Goal: Transaction & Acquisition: Purchase product/service

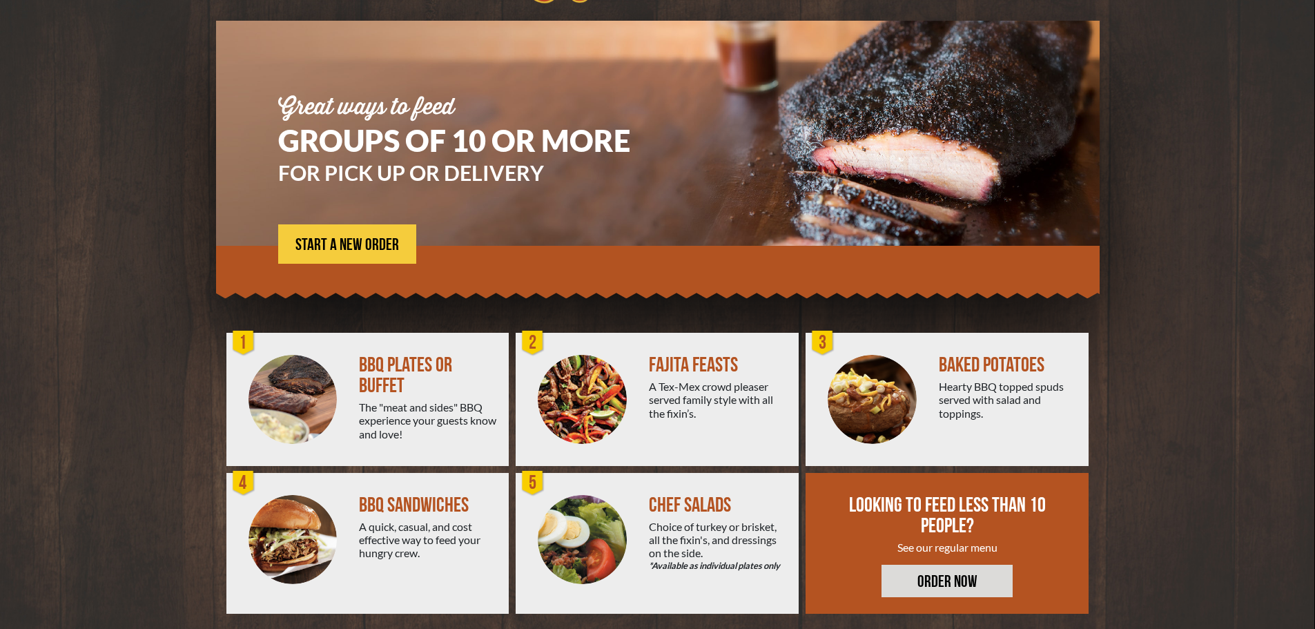
scroll to position [99, 0]
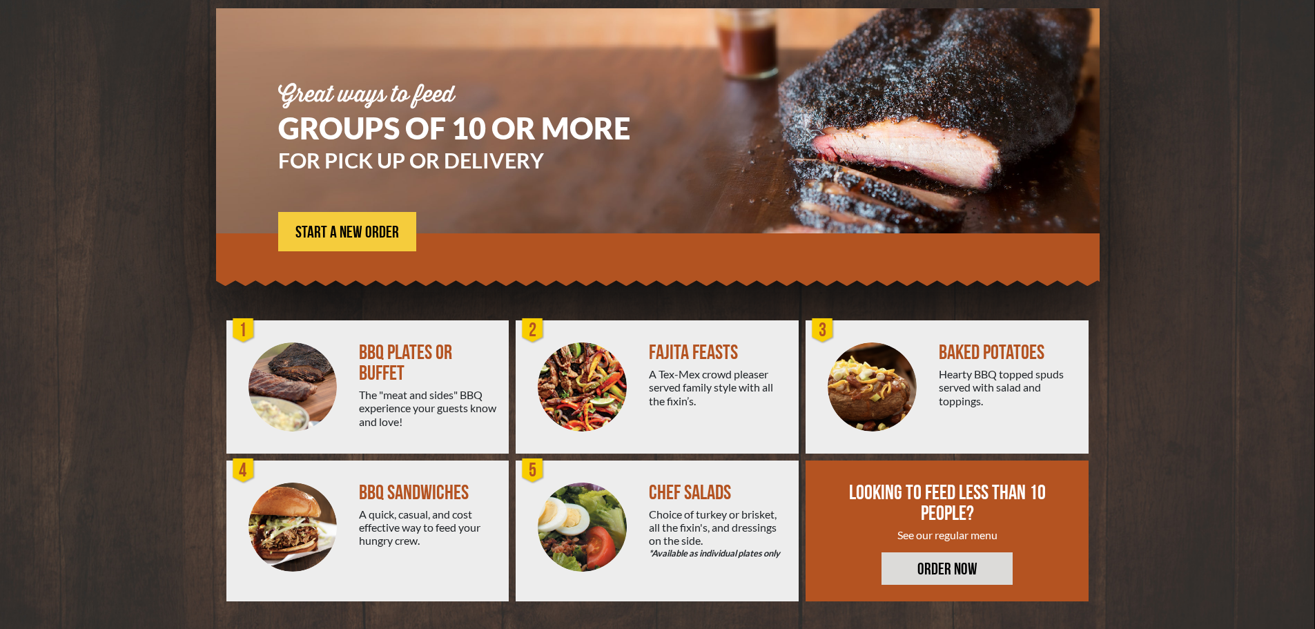
click at [429, 407] on div "The "meat and sides" BBQ experience your guests know and love!" at bounding box center [428, 408] width 139 height 40
click at [971, 568] on link "ORDER NOW" at bounding box center [947, 568] width 131 height 32
click at [364, 243] on link "START A NEW ORDER" at bounding box center [347, 231] width 138 height 39
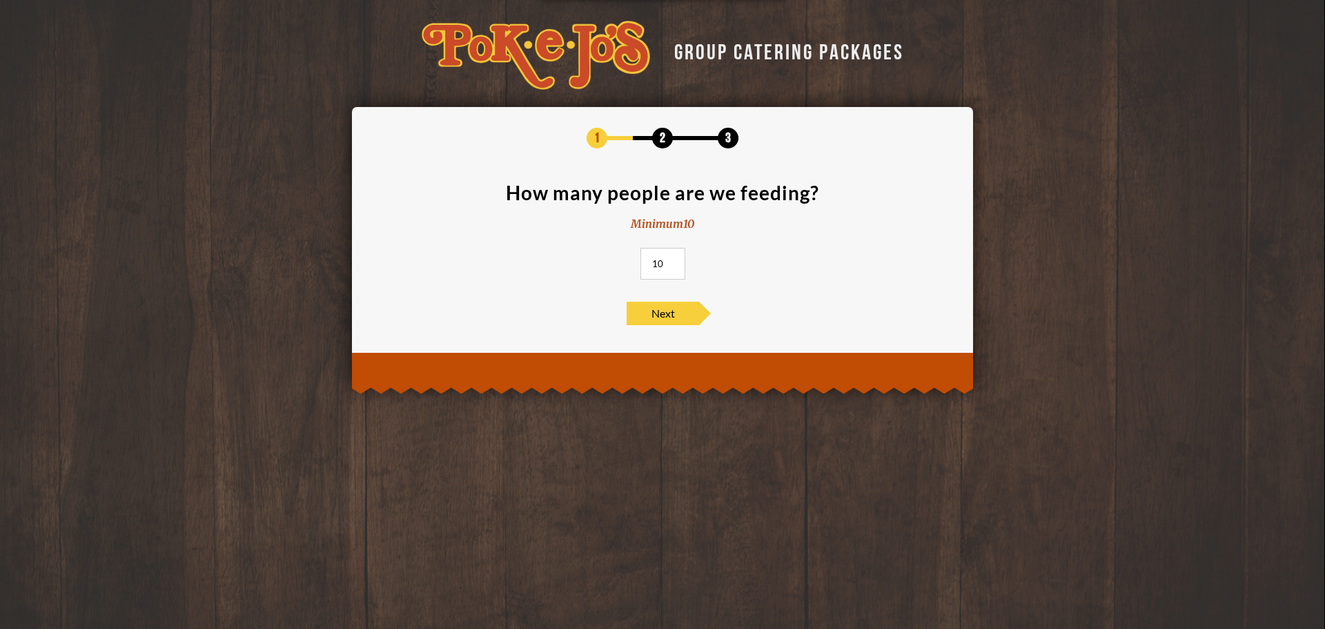
drag, startPoint x: 665, startPoint y: 263, endPoint x: 641, endPoint y: 263, distance: 24.2
click at [641, 263] on input "10" at bounding box center [663, 264] width 45 height 32
type input "1"
type input "200"
click at [668, 306] on span "Next" at bounding box center [663, 313] width 72 height 23
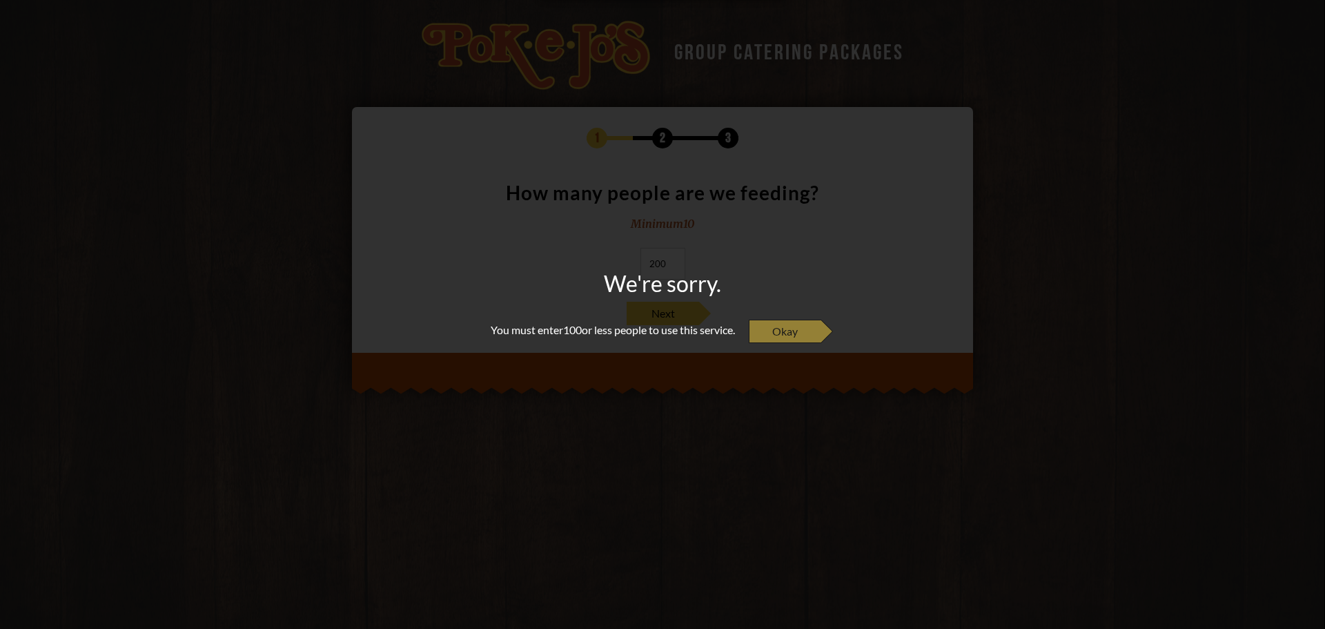
click at [762, 332] on span "Okay" at bounding box center [785, 331] width 72 height 23
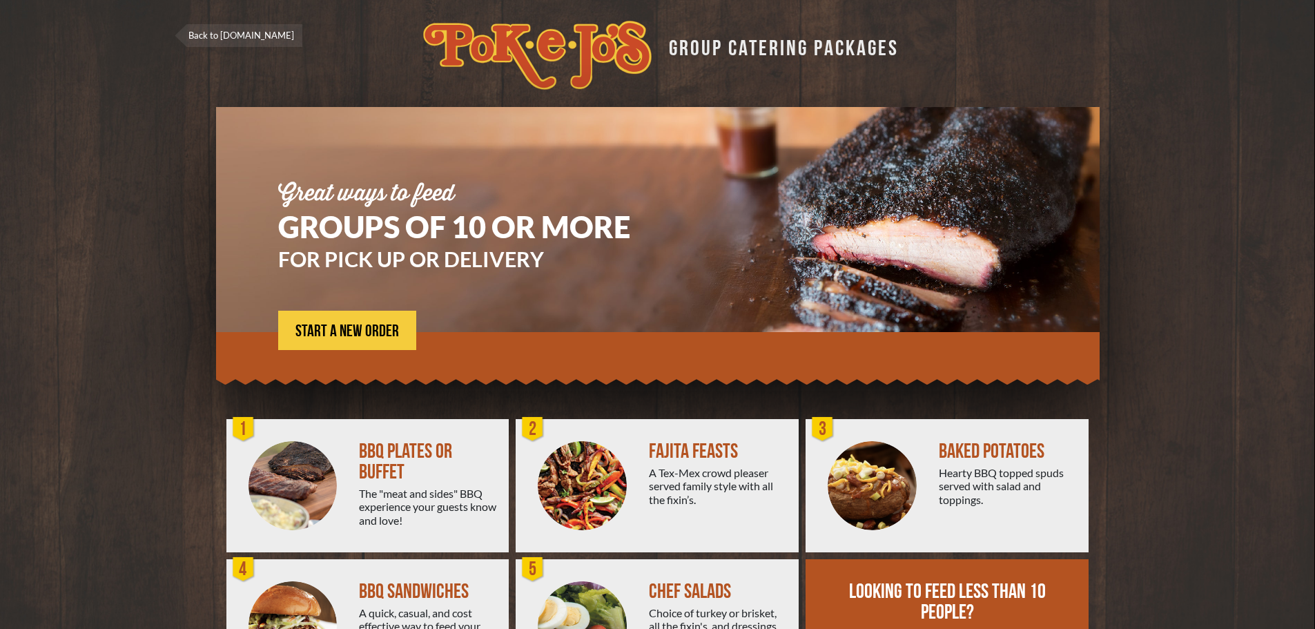
scroll to position [99, 0]
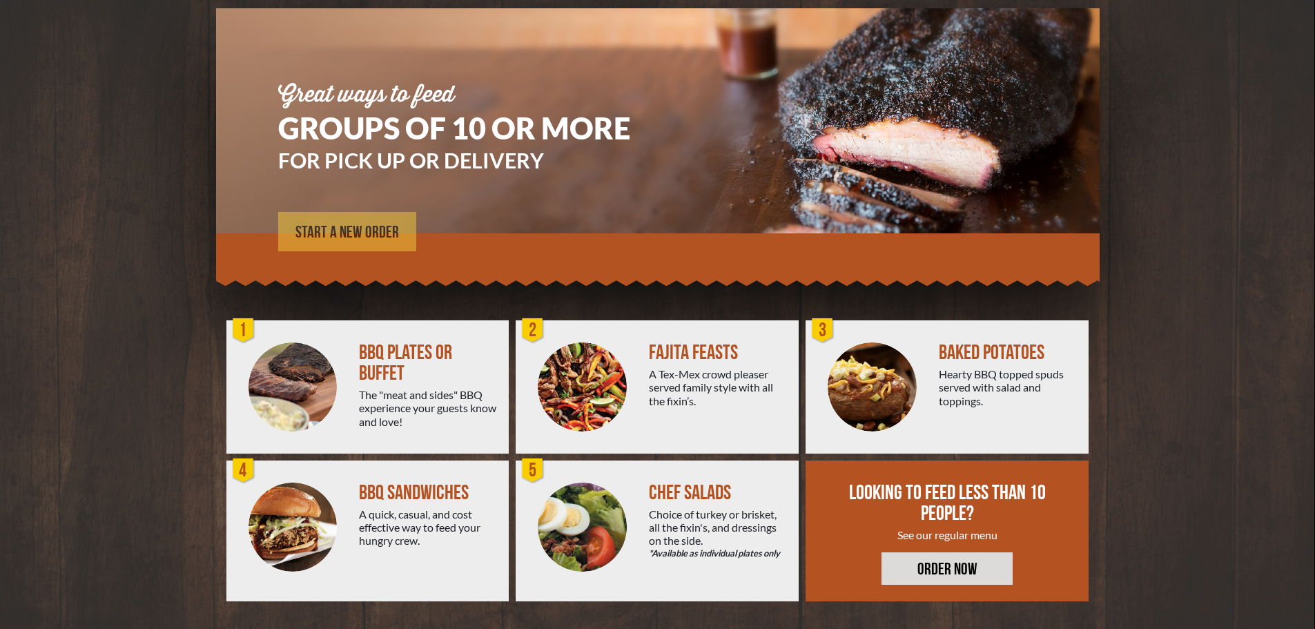
click at [326, 220] on link "START A NEW ORDER" at bounding box center [347, 231] width 138 height 39
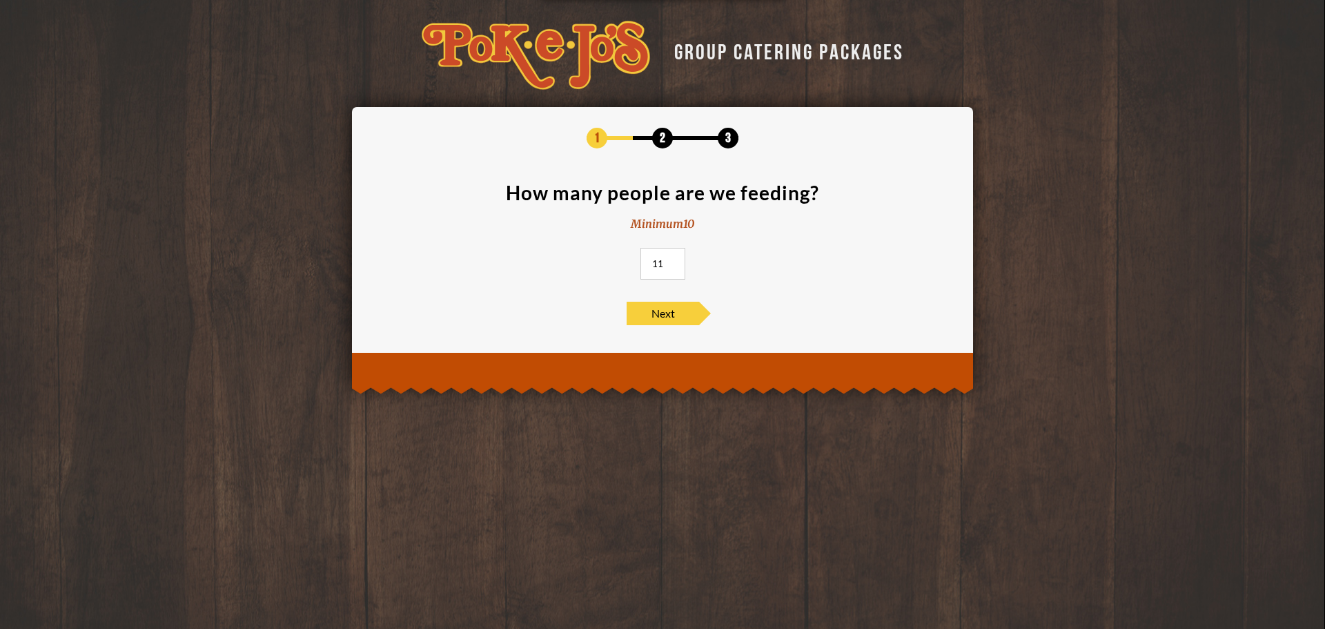
drag, startPoint x: 667, startPoint y: 260, endPoint x: 643, endPoint y: 260, distance: 24.2
click at [643, 260] on input "12" at bounding box center [663, 264] width 45 height 32
drag, startPoint x: 661, startPoint y: 260, endPoint x: 641, endPoint y: 260, distance: 20.0
click at [641, 260] on input "12" at bounding box center [663, 264] width 45 height 32
type input "100"
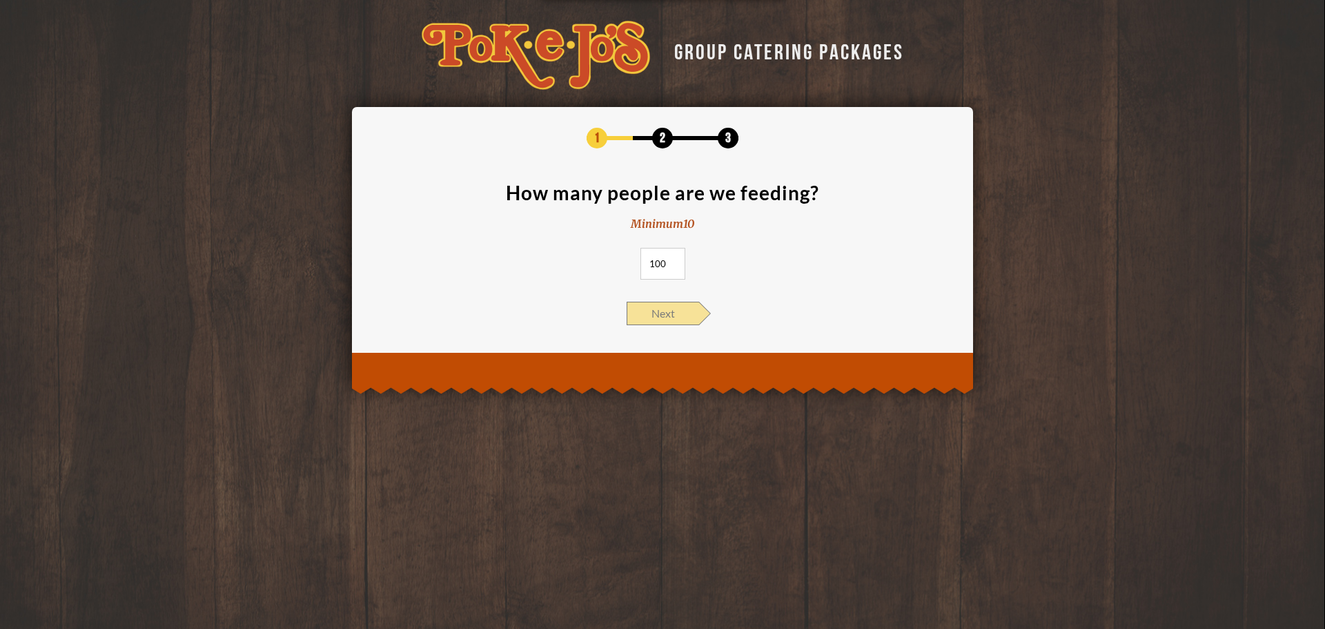
click at [668, 310] on span "Next" at bounding box center [663, 313] width 72 height 23
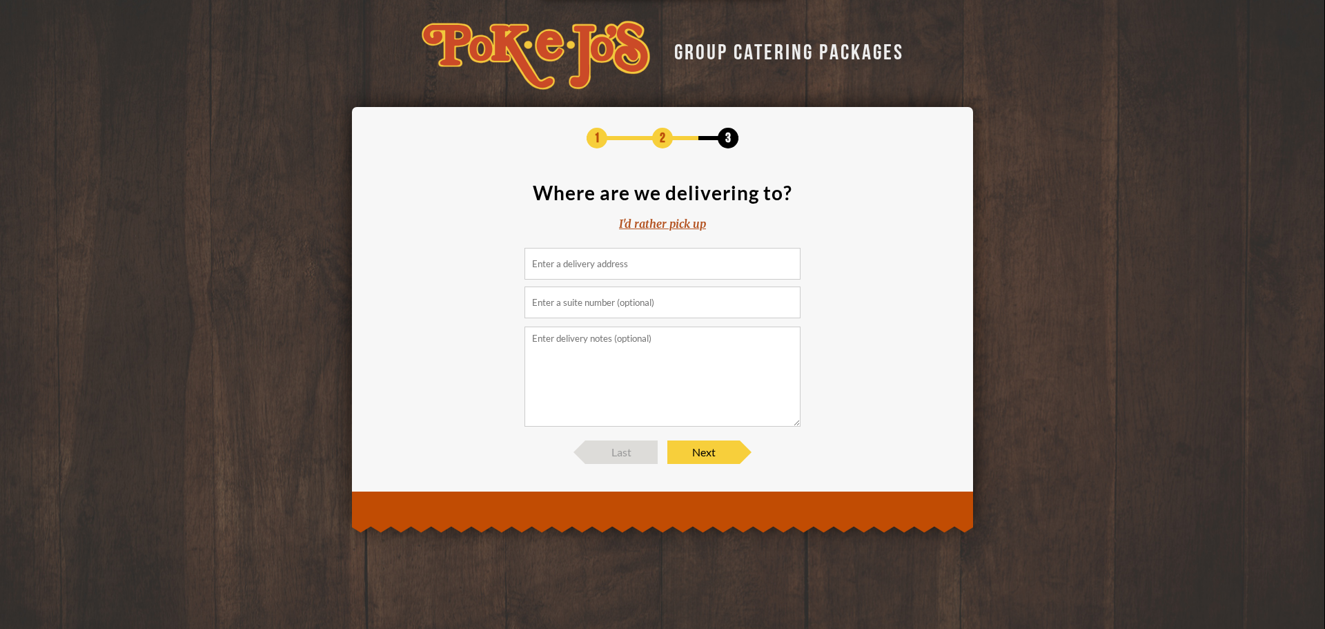
click at [646, 231] on div "I'd rather pick up" at bounding box center [662, 224] width 87 height 16
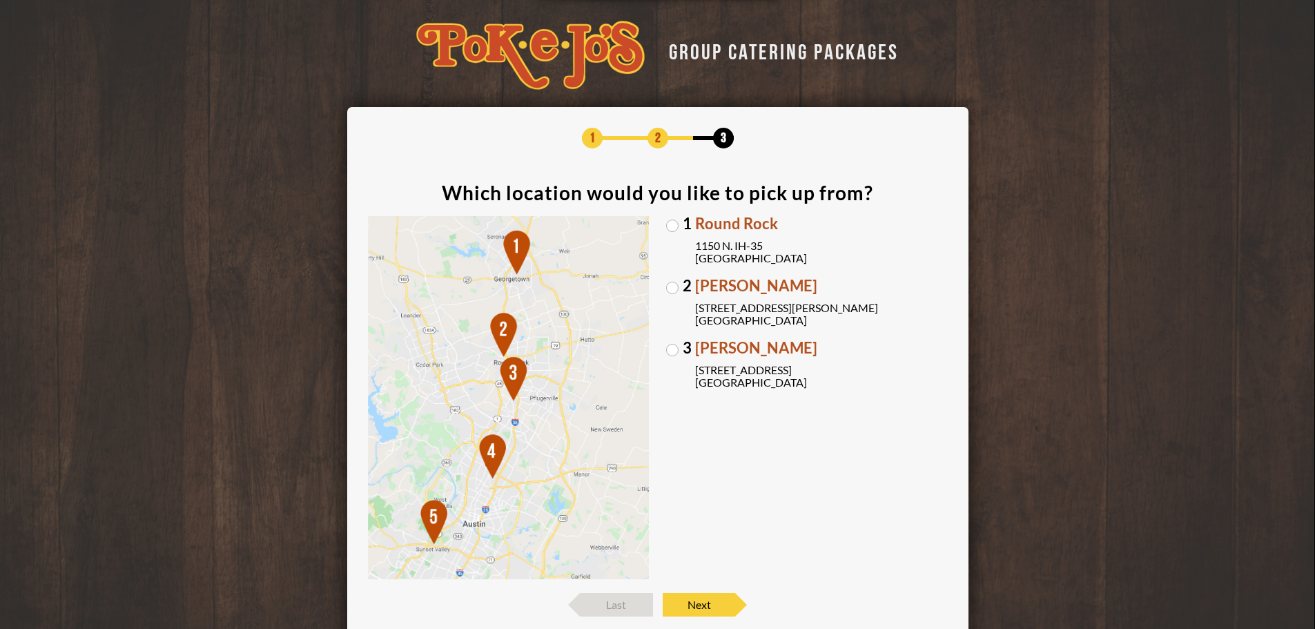
click at [673, 349] on label "3 Brodie Oaks 4109 S. Capitol of TX Hwy Austin, TX 78704" at bounding box center [807, 364] width 282 height 48
click at [0, 0] on input "3 Brodie Oaks 4109 S. Capitol of TX Hwy Austin, TX 78704" at bounding box center [0, 0] width 0 height 0
click at [699, 605] on span "Next" at bounding box center [699, 604] width 72 height 23
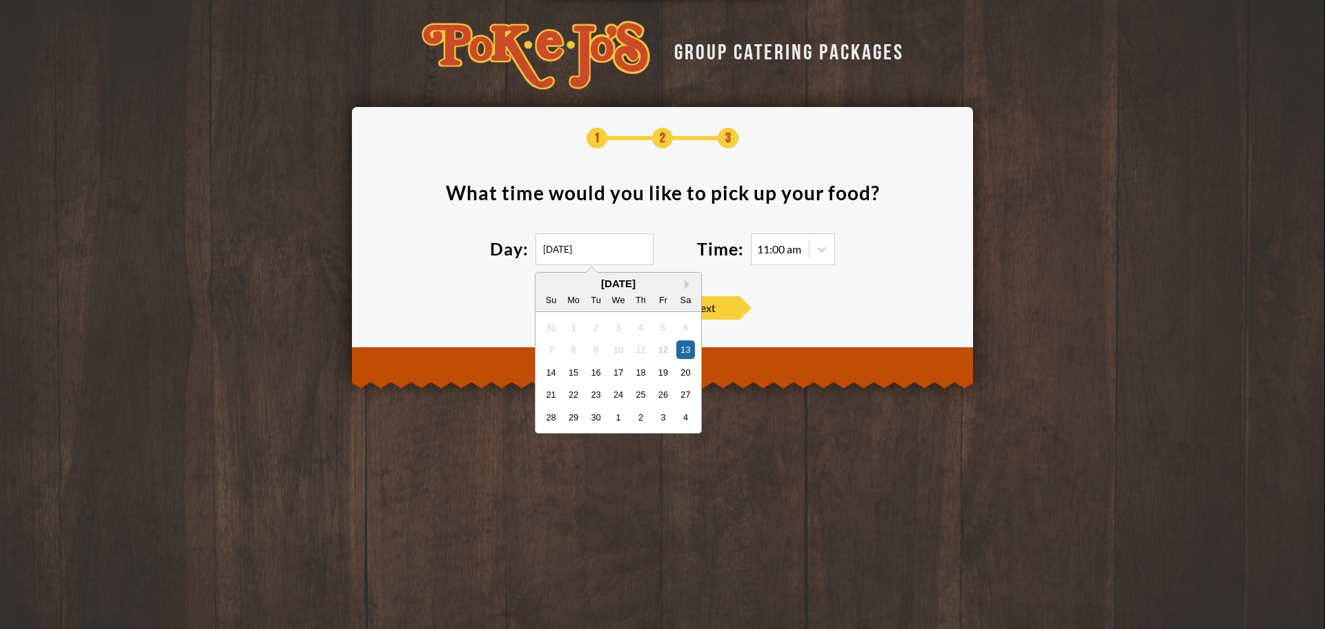
drag, startPoint x: 601, startPoint y: 256, endPoint x: 523, endPoint y: 256, distance: 78.0
click at [523, 256] on div "Day: 09/13/2025 Next Month September 2025 Su Mo Tu We Th Fr Sa 31 1 2 3 4 5 6 7…" at bounding box center [593, 249] width 207 height 32
type input "0"
type input "02/20/2027"
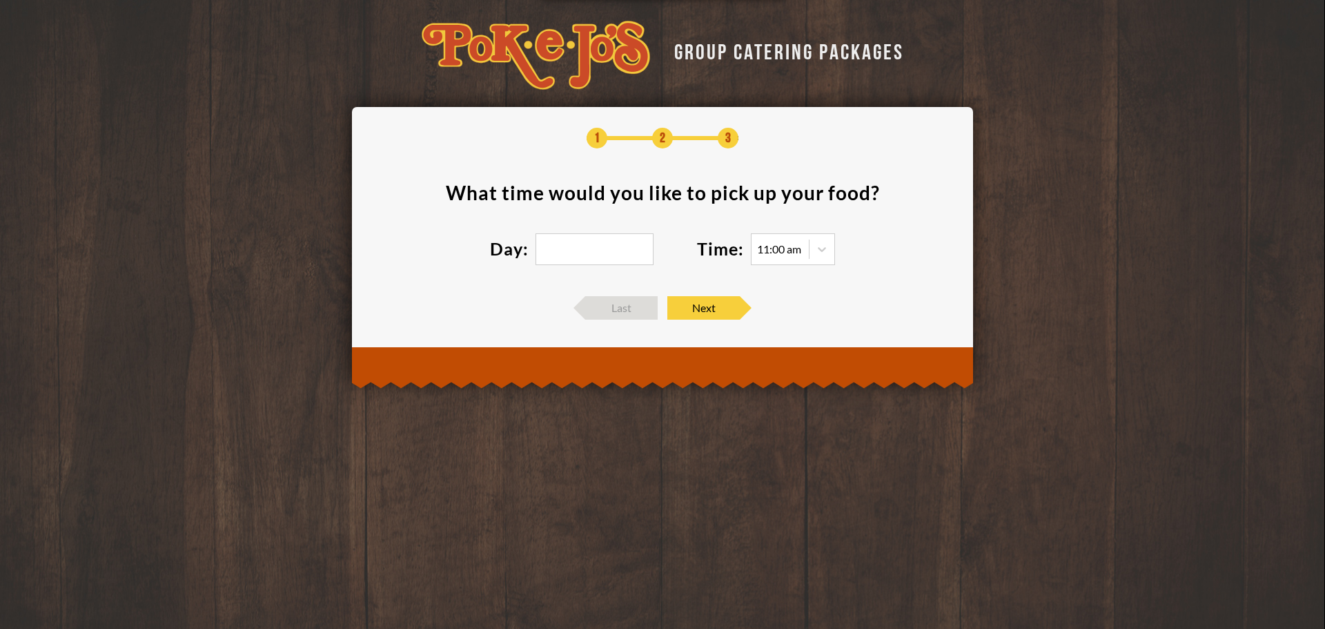
click at [794, 270] on section "What time would you like to pick up your food ? Day: Time: 11:00 am" at bounding box center [663, 232] width 580 height 99
click at [808, 261] on div "11:00 am" at bounding box center [793, 249] width 84 height 32
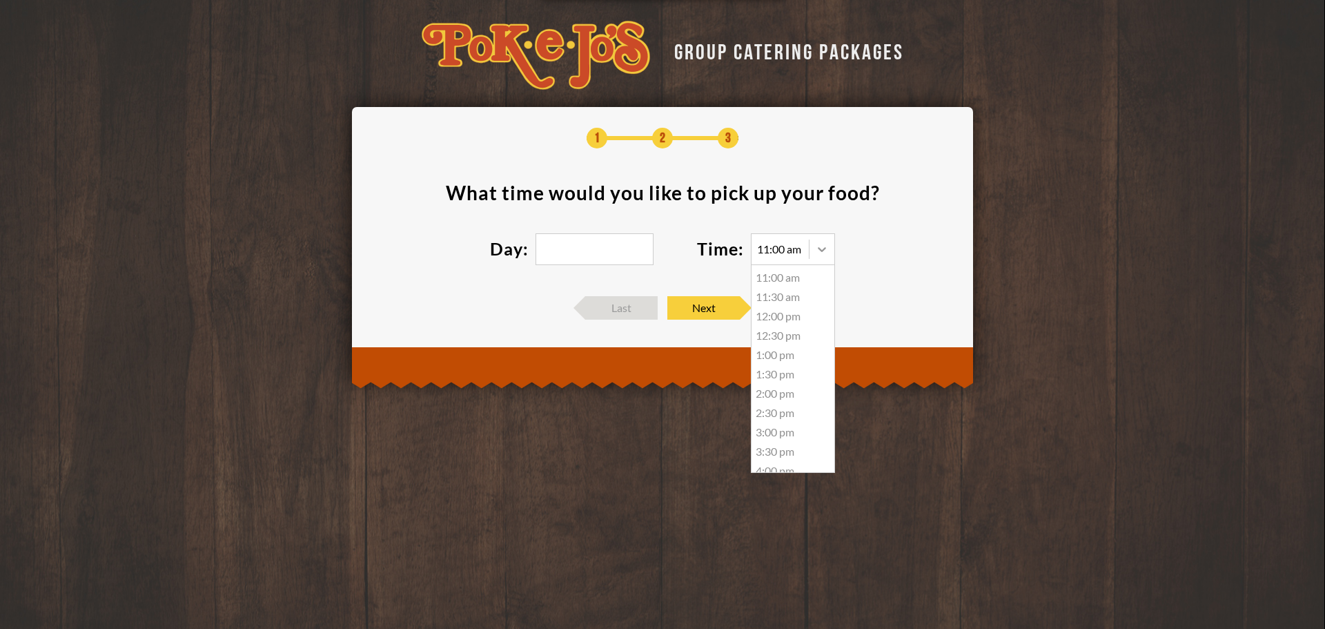
click at [815, 260] on div at bounding box center [822, 249] width 25 height 25
click at [768, 291] on div "11:30 am" at bounding box center [793, 296] width 83 height 19
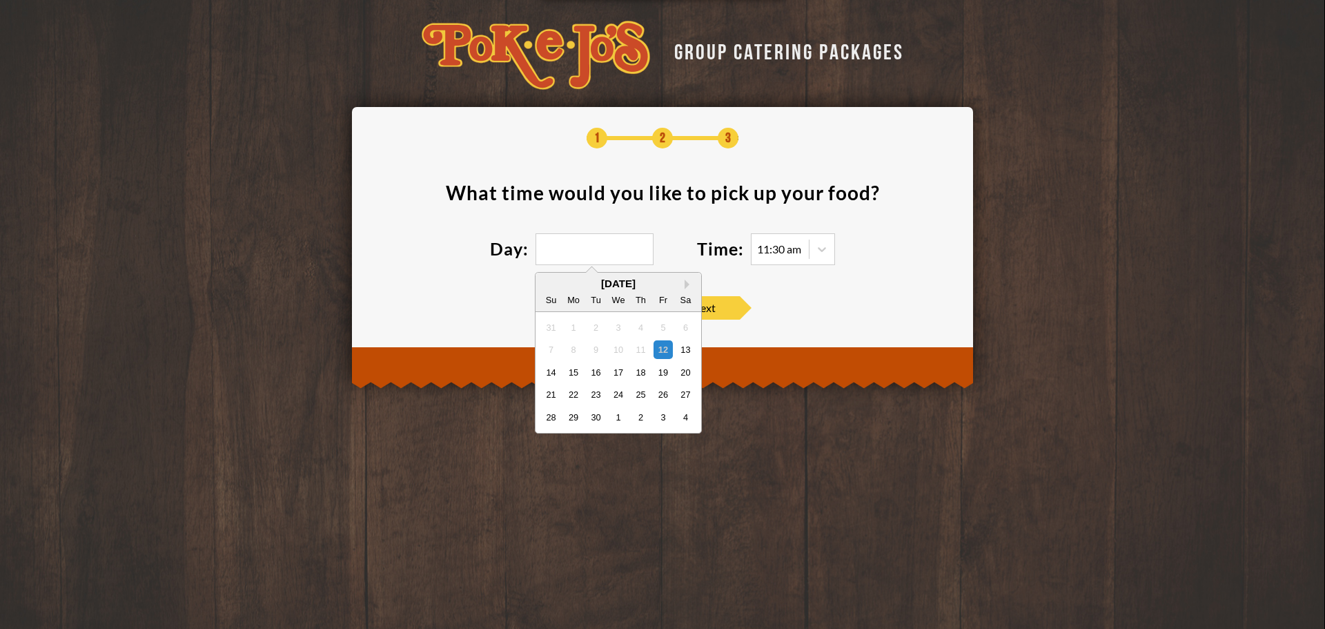
click at [604, 255] on input "text" at bounding box center [595, 249] width 118 height 32
type input "02/20/2027"
click at [750, 272] on section "What time would you like to pick up your food ? Day: Next Month September 2025 …" at bounding box center [663, 232] width 580 height 99
click at [600, 259] on input "text" at bounding box center [595, 249] width 118 height 32
click at [625, 286] on div "September 2025" at bounding box center [619, 283] width 166 height 10
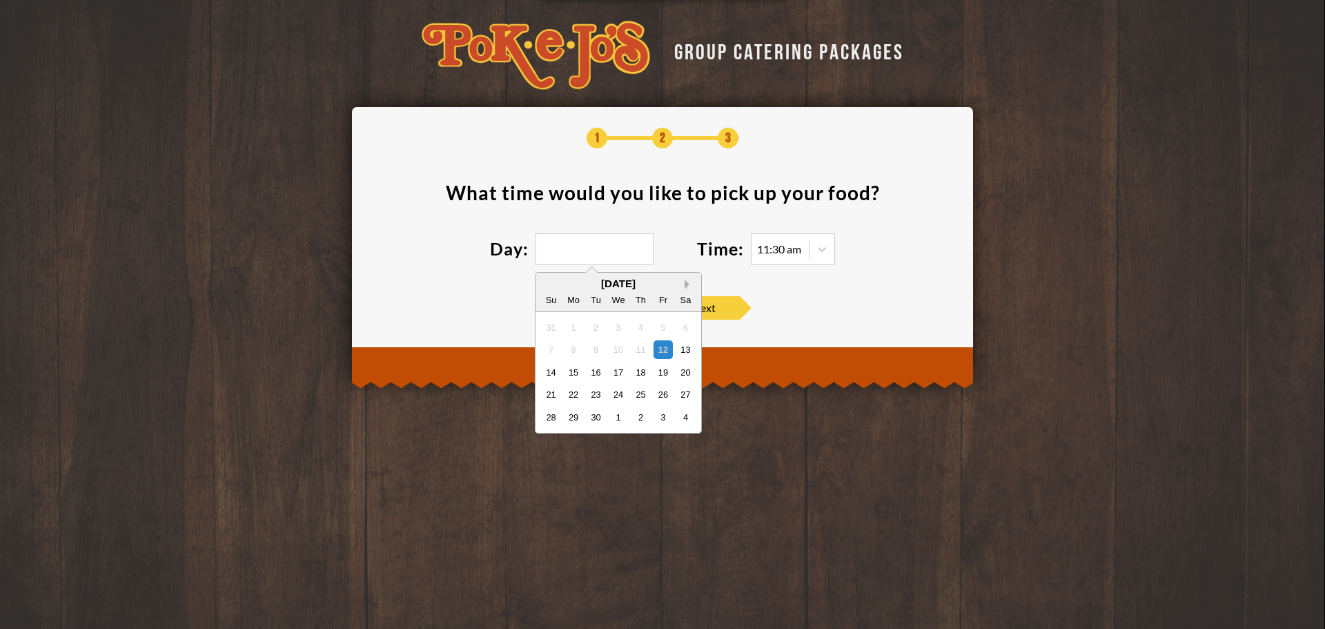
click at [685, 284] on button "Next Month" at bounding box center [690, 285] width 10 height 10
click at [685, 284] on div "October 2025" at bounding box center [619, 283] width 166 height 10
click at [549, 370] on div "12" at bounding box center [551, 371] width 19 height 19
type input "10/12/2025"
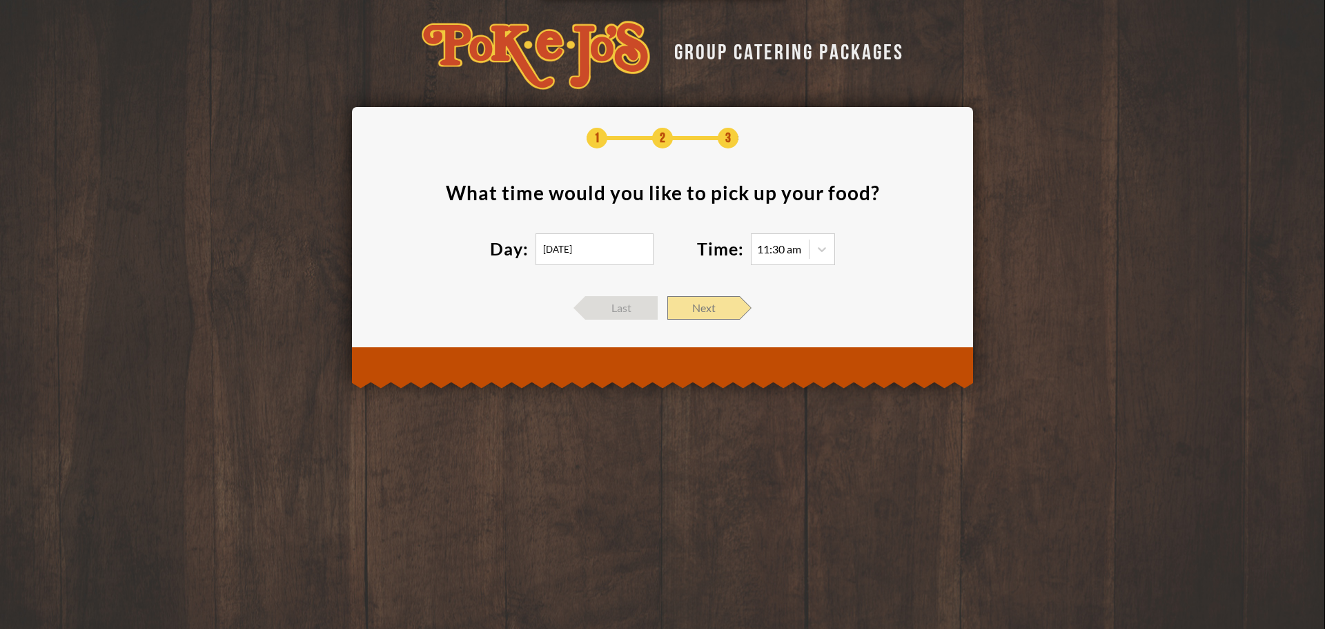
click at [706, 303] on span "Next" at bounding box center [704, 307] width 72 height 23
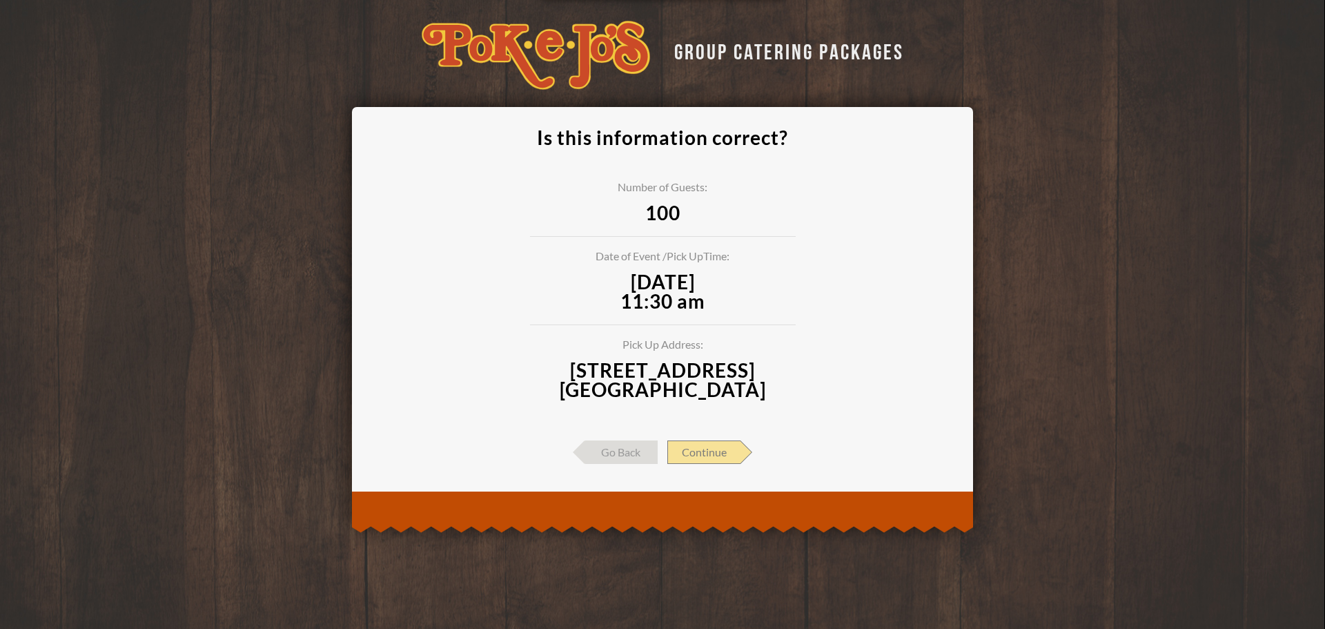
click at [719, 446] on span "Continue" at bounding box center [704, 451] width 73 height 23
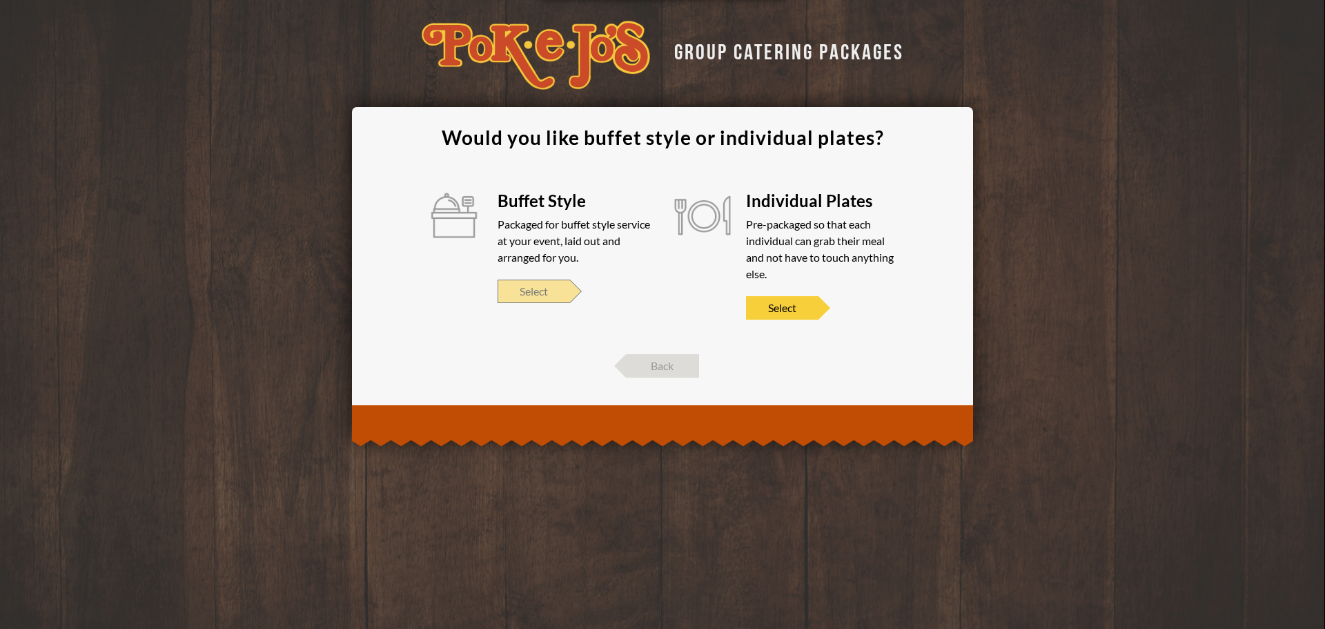
click at [545, 294] on span "Select" at bounding box center [534, 291] width 72 height 23
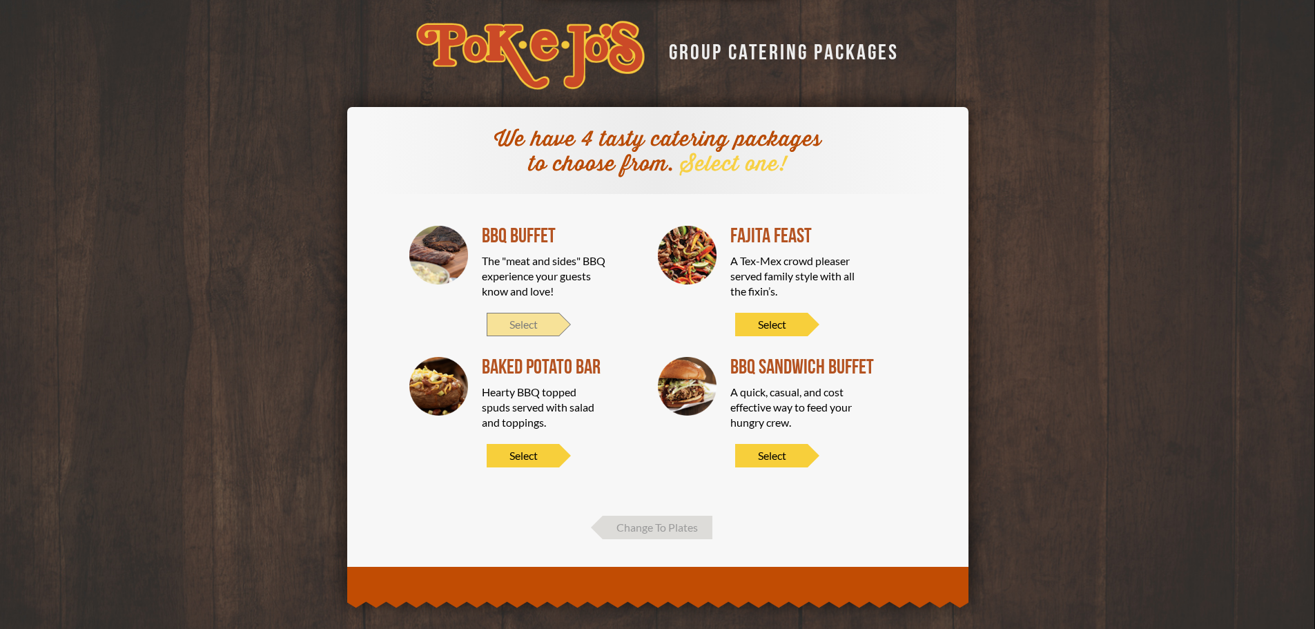
click at [538, 331] on span "Select" at bounding box center [523, 324] width 72 height 23
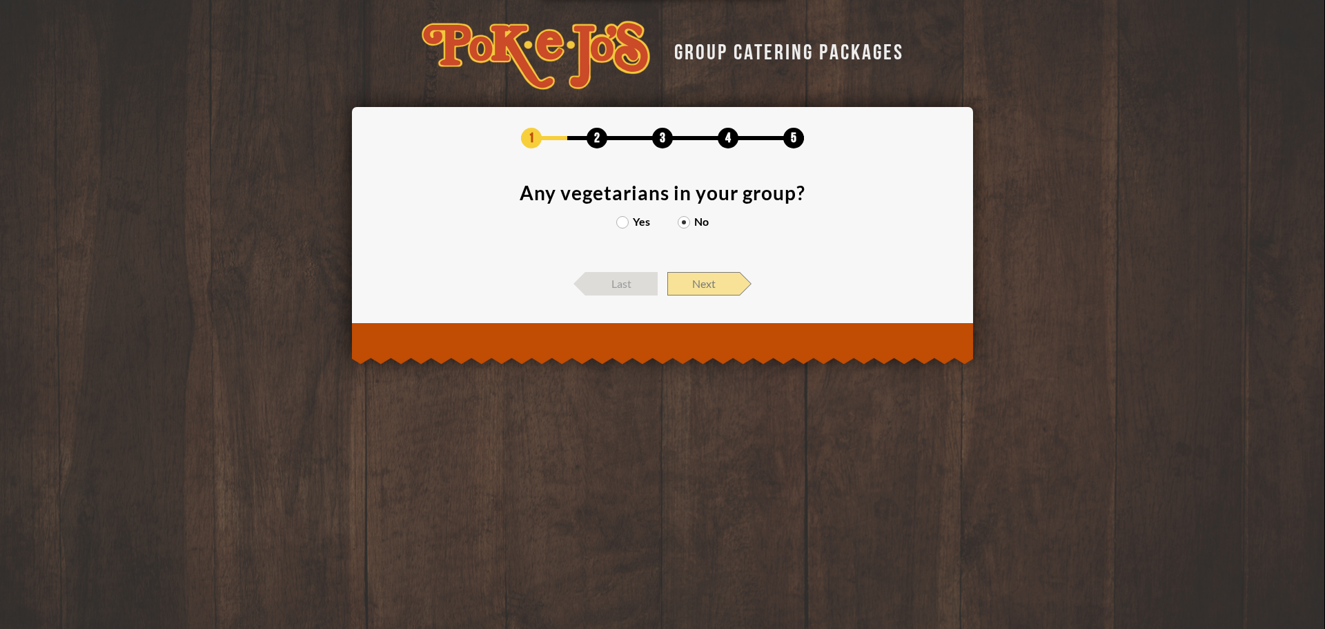
click at [699, 281] on span "Next" at bounding box center [704, 283] width 72 height 23
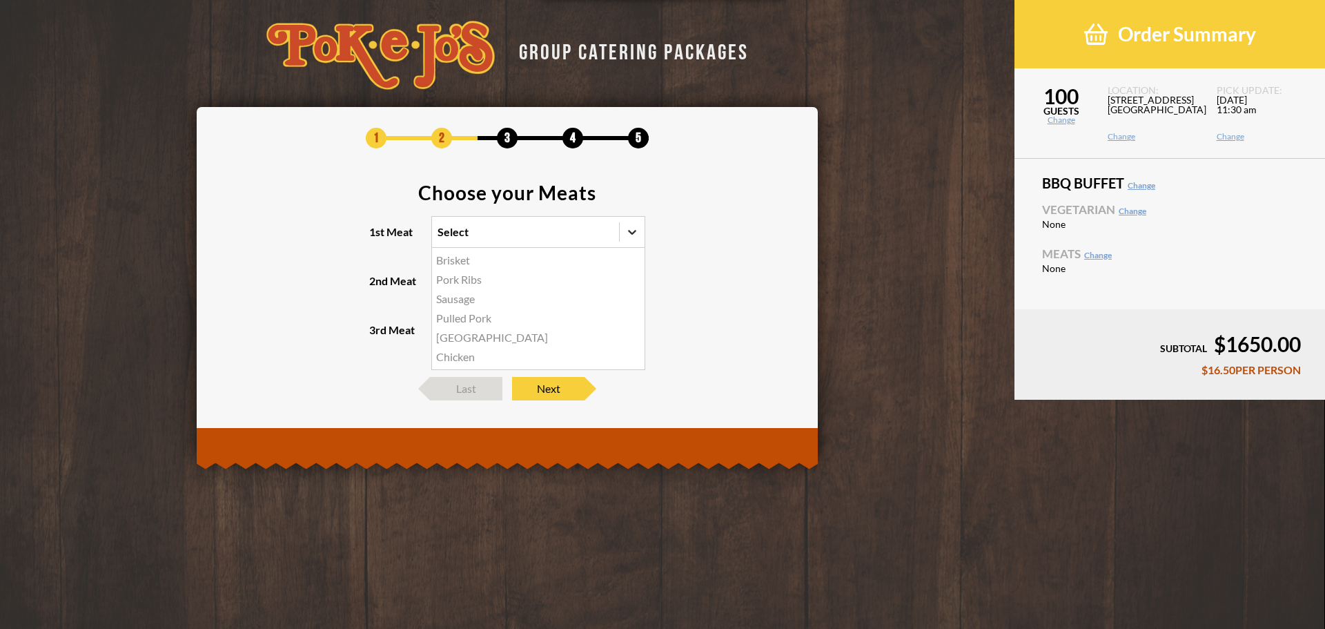
click at [635, 241] on div at bounding box center [632, 232] width 25 height 25
click at [378, 238] on input "1st Meat option Brisket focused, 1 of 6. 6 results available. Use Up and Down t…" at bounding box center [378, 238] width 0 height 0
click at [458, 262] on div "Brisket" at bounding box center [538, 260] width 213 height 19
click at [378, 238] on input "1st Meat option Brisket focused, 1 of 6. 6 results available. Use Up and Down t…" at bounding box center [378, 238] width 0 height 0
click at [630, 276] on icon at bounding box center [632, 281] width 14 height 14
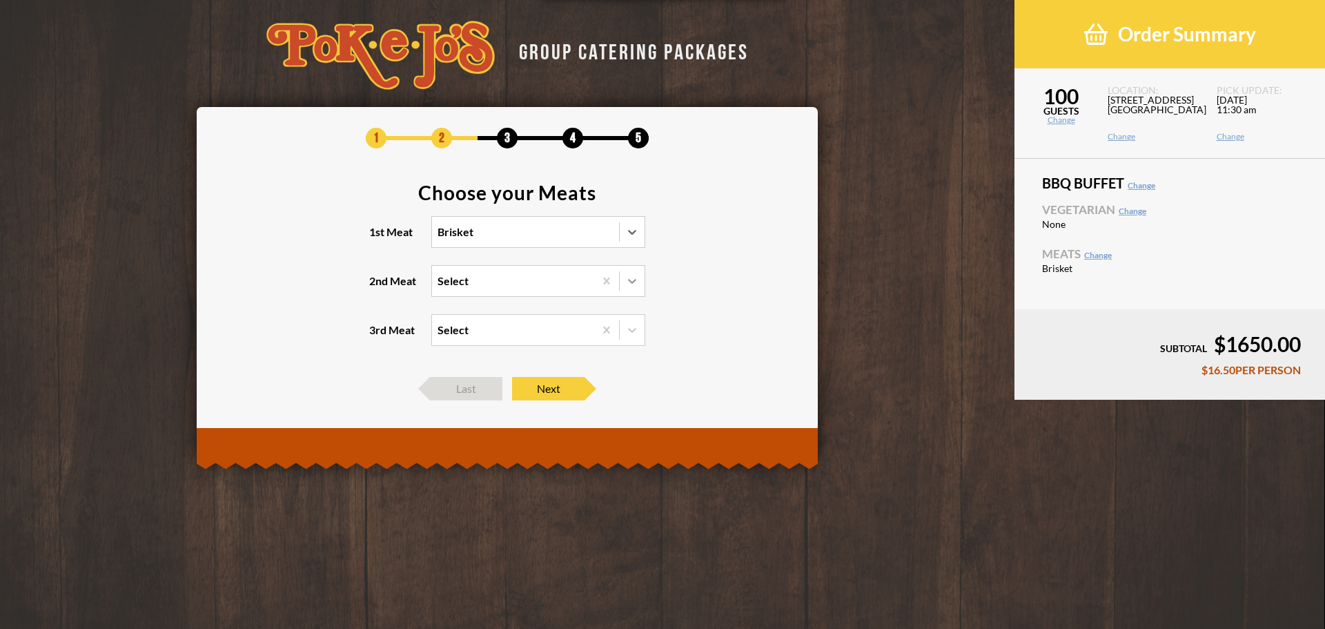
click at [378, 287] on input "2nd Meat Select" at bounding box center [378, 287] width 0 height 0
click at [465, 387] on div "Chicken" at bounding box center [538, 386] width 213 height 19
click at [378, 287] on input "2nd Meat option Chicken focused, 5 of 5. 5 results available. Use Up and Down t…" at bounding box center [378, 287] width 0 height 0
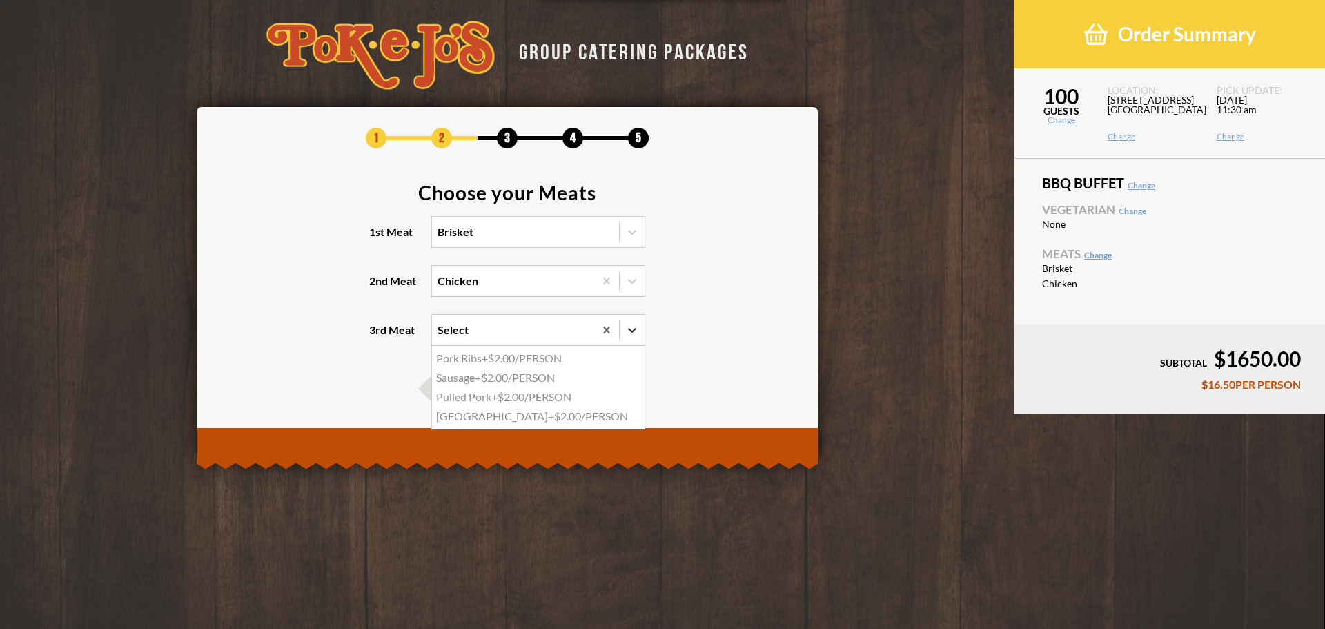
click at [631, 333] on icon at bounding box center [632, 330] width 14 height 14
click at [378, 336] on input "3rd Meat option Pork Ribs focused, 1 of 4. 4 results available. Use Up and Down…" at bounding box center [378, 336] width 0 height 0
click at [536, 378] on div "Sausage +$2.00/PERSON" at bounding box center [538, 377] width 213 height 19
click at [378, 336] on input "3rd Meat option Sausage focused, 2 of 4. 4 results available. Use Up and Down t…" at bounding box center [378, 336] width 0 height 0
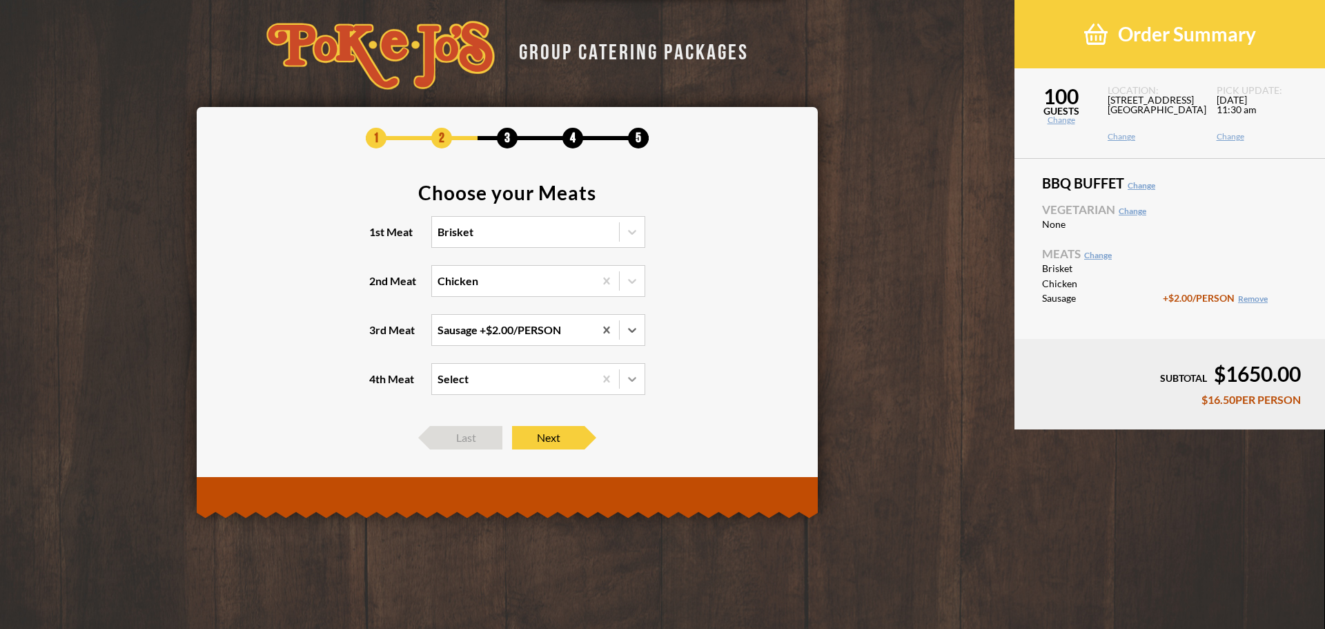
click at [633, 376] on icon at bounding box center [632, 379] width 14 height 14
click at [378, 385] on input "4th Meat Select" at bounding box center [378, 385] width 0 height 0
click at [563, 425] on div "Pulled Pork +$2.00/PERSON" at bounding box center [538, 426] width 213 height 19
click at [378, 385] on input "4th Meat option Pulled Pork focused, 2 of 3. 3 results available. Use Up and Do…" at bounding box center [378, 385] width 0 height 0
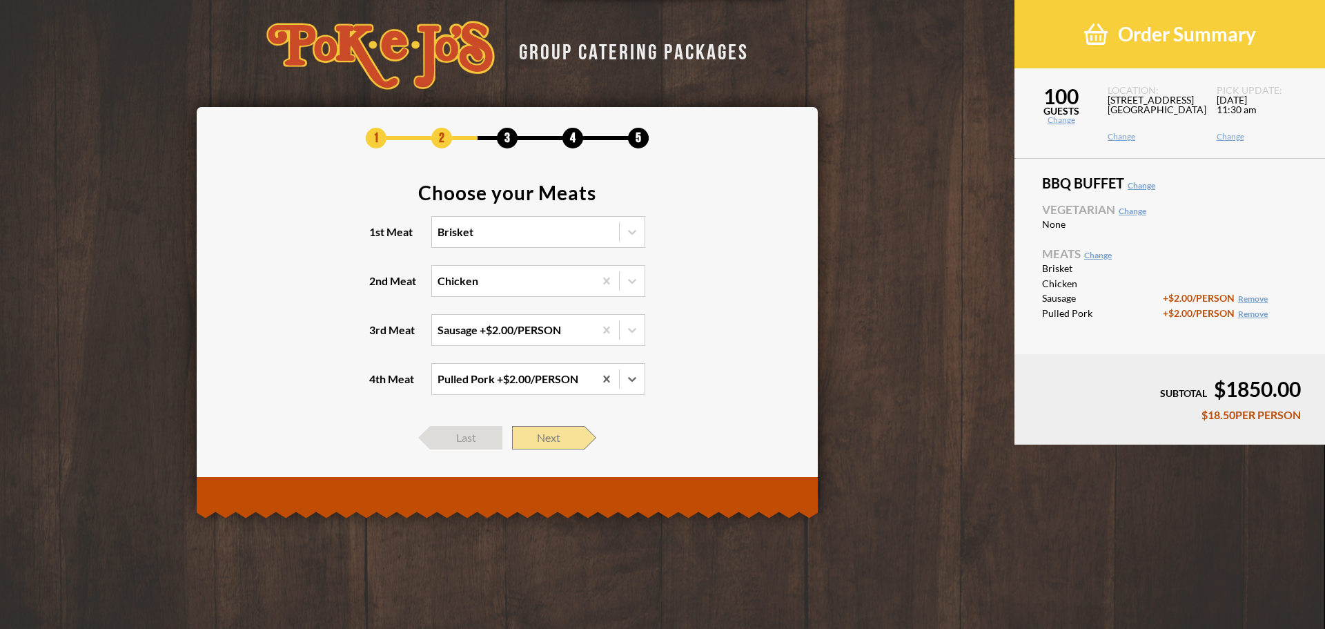
click at [532, 442] on span "Next" at bounding box center [548, 437] width 72 height 23
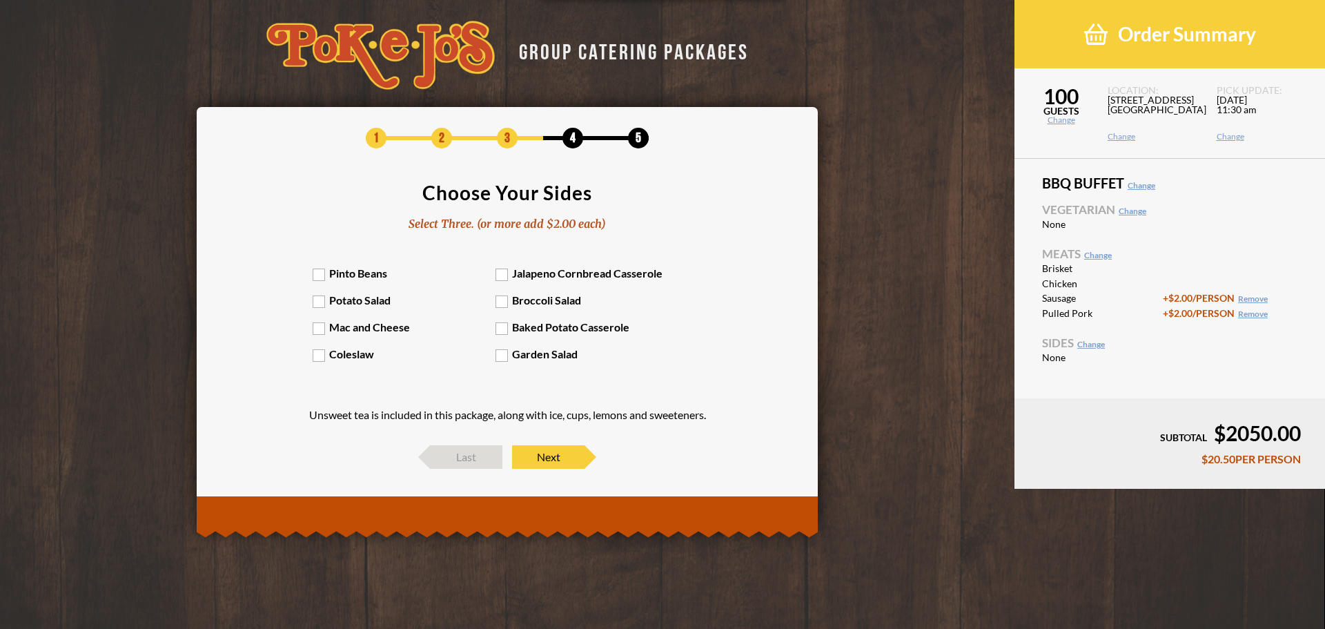
click at [320, 275] on label "Pinto Beans" at bounding box center [405, 272] width 184 height 13
click at [0, 0] on input "Pinto Beans" at bounding box center [0, 0] width 0 height 0
click at [323, 303] on label "Potato Salad" at bounding box center [405, 299] width 184 height 13
click at [0, 0] on input "Potato Salad" at bounding box center [0, 0] width 0 height 0
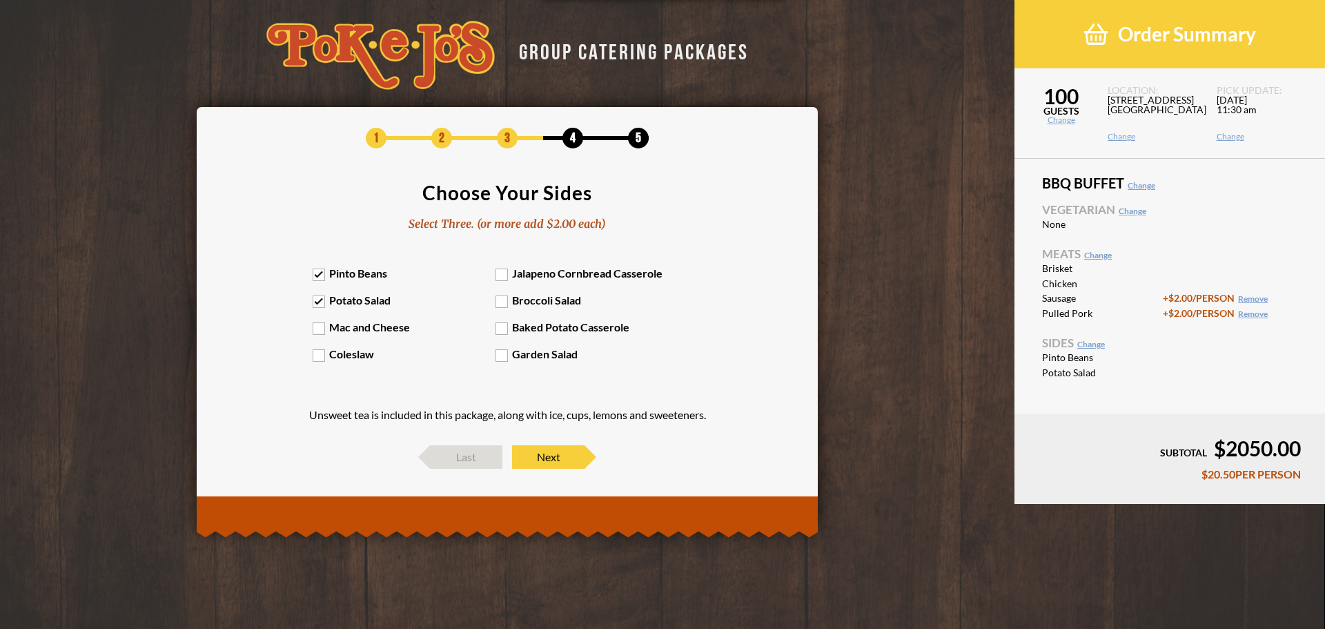
click at [322, 331] on label "Mac and Cheese" at bounding box center [405, 326] width 184 height 13
click at [0, 0] on input "Mac and Cheese" at bounding box center [0, 0] width 0 height 0
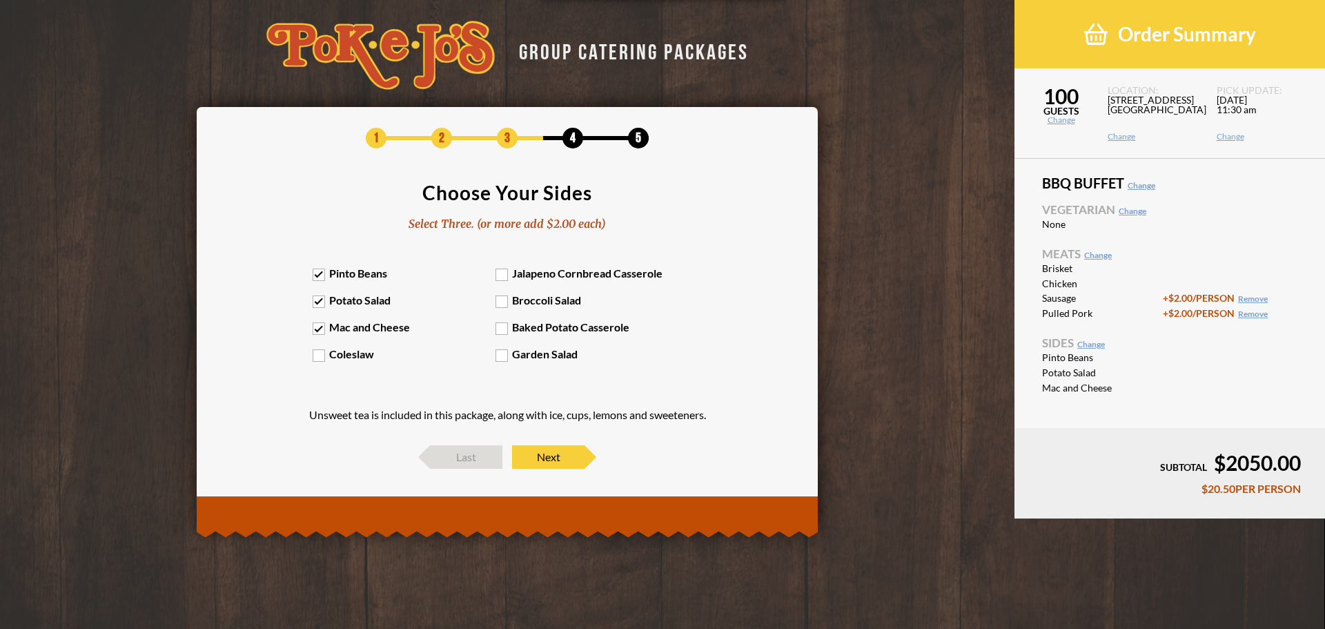
click at [506, 331] on label "Baked Potato Casserole" at bounding box center [588, 326] width 184 height 13
click at [0, 0] on input "Baked Potato Casserole" at bounding box center [0, 0] width 0 height 0
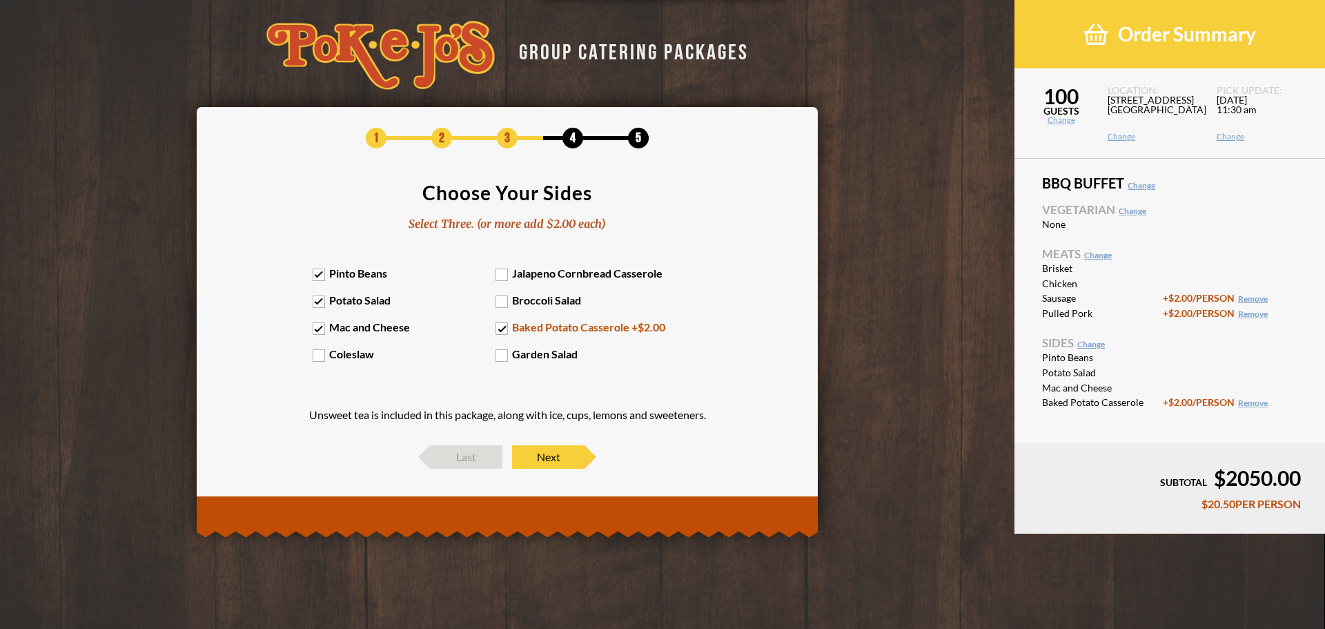
click at [506, 278] on label "Jalapeno Cornbread Casserole" at bounding box center [588, 272] width 184 height 13
click at [0, 0] on input "Jalapeno Cornbread Casserole" at bounding box center [0, 0] width 0 height 0
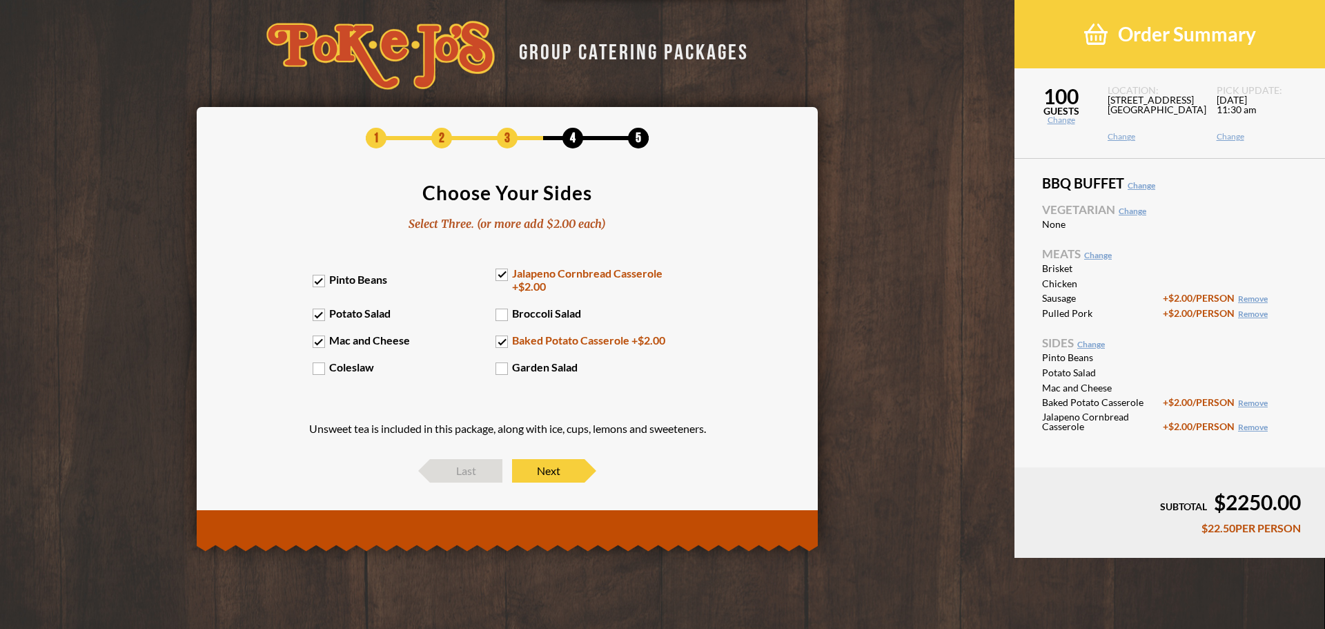
click at [503, 364] on label "Garden Salad" at bounding box center [588, 366] width 184 height 13
click at [0, 0] on input "Garden Salad" at bounding box center [0, 0] width 0 height 0
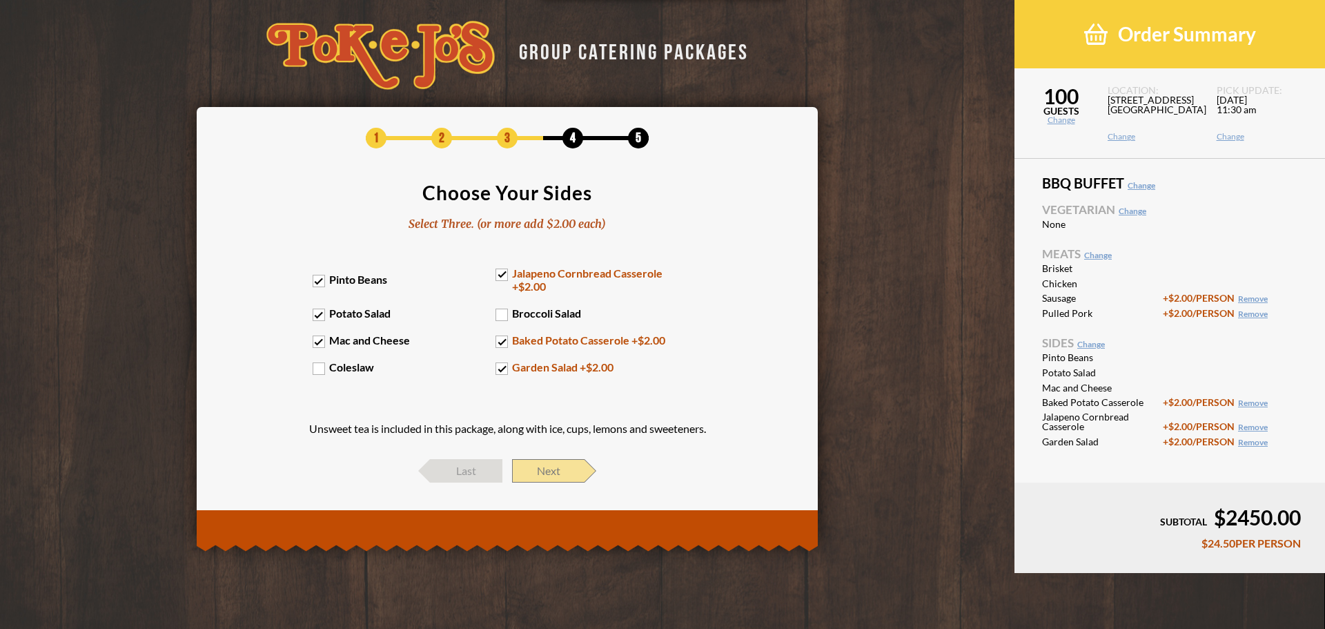
click at [562, 471] on span "Next" at bounding box center [548, 470] width 72 height 23
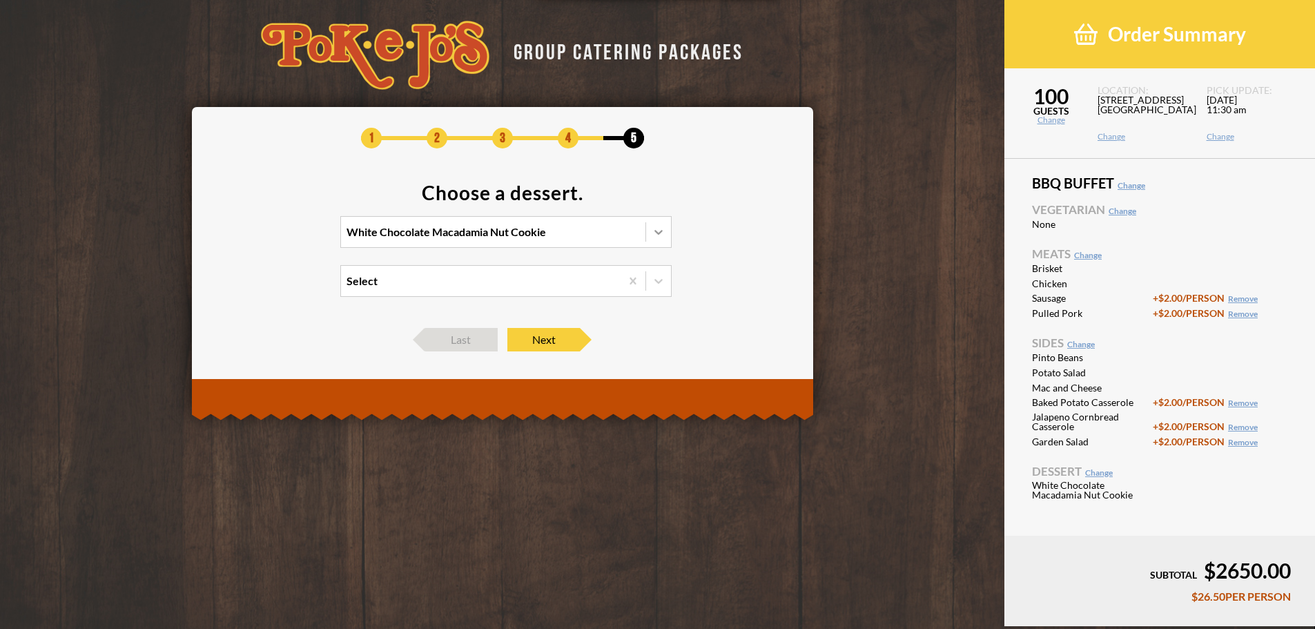
click at [658, 233] on icon at bounding box center [658, 232] width 8 height 5
click at [286, 238] on input "White Chocolate Macadamia Nut Cookie" at bounding box center [286, 238] width 0 height 0
click at [607, 309] on div "No Dessert -$0.25/PERSON" at bounding box center [506, 318] width 330 height 19
click at [286, 238] on input "option No Dessert focused, 4 of 4. 4 results available. Use Up and Down to choo…" at bounding box center [286, 238] width 0 height 0
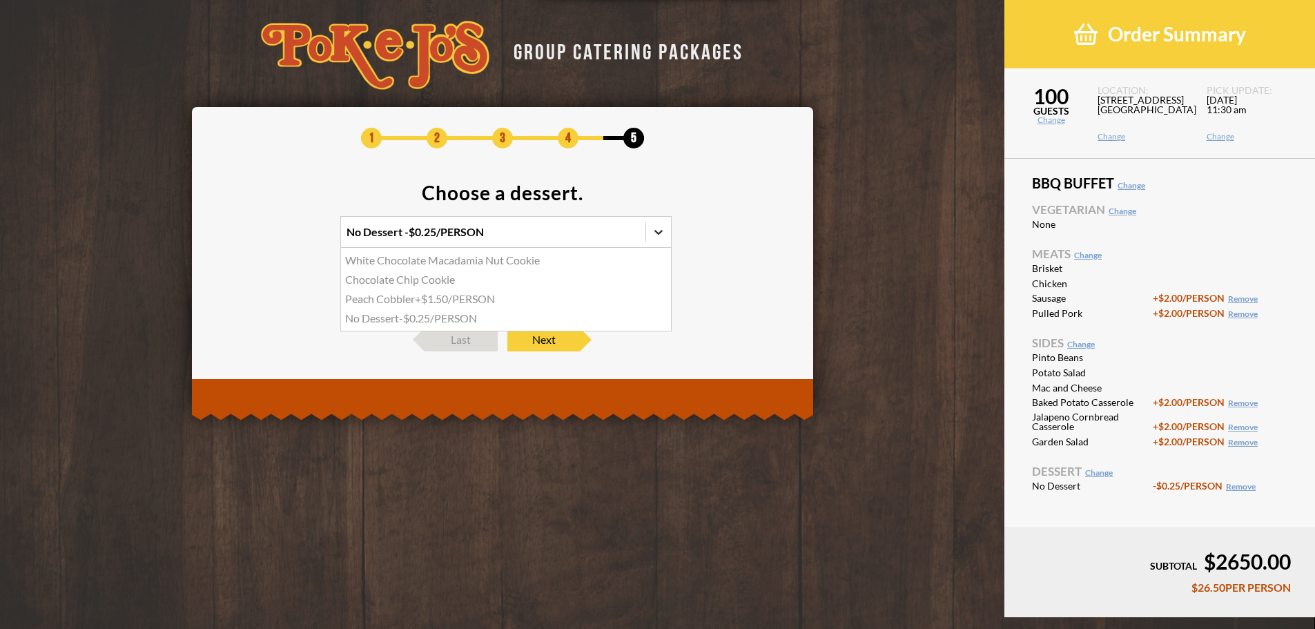
click at [656, 243] on div at bounding box center [658, 232] width 25 height 25
click at [286, 238] on input "option No Dessert, selected. option White Chocolate Macadamia Nut Cookie focuse…" at bounding box center [286, 238] width 0 height 0
click at [604, 262] on div "White Chocolate Macadamia Nut Cookie" at bounding box center [506, 260] width 330 height 19
click at [286, 238] on input "option No Dessert, selected. option White Chocolate Macadamia Nut Cookie focuse…" at bounding box center [286, 238] width 0 height 0
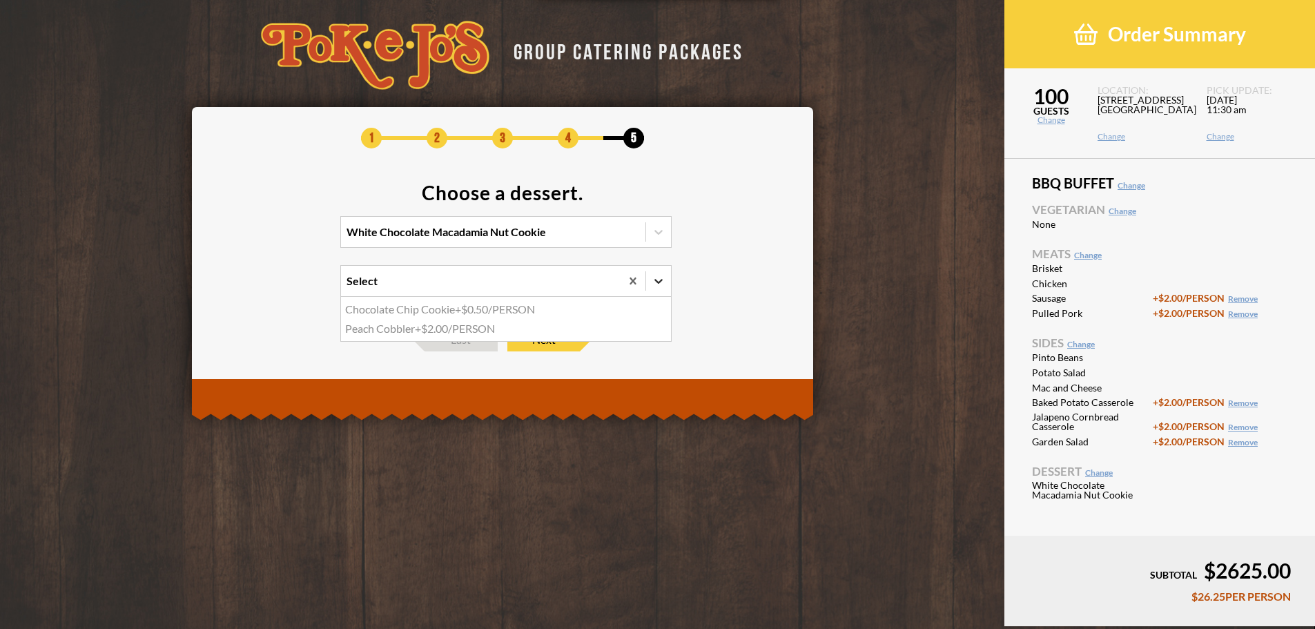
click at [652, 276] on div at bounding box center [658, 281] width 25 height 25
click at [286, 287] on input "option Chocolate Chip Cookie focused, 1 of 2. 2 results available. Use Up and D…" at bounding box center [286, 287] width 0 height 0
click at [717, 266] on section "Choose a dessert. White Chocolate Macadamia Nut Cookie option Chocolate Chip Co…" at bounding box center [503, 248] width 580 height 131
click at [570, 342] on span "Next" at bounding box center [543, 339] width 72 height 23
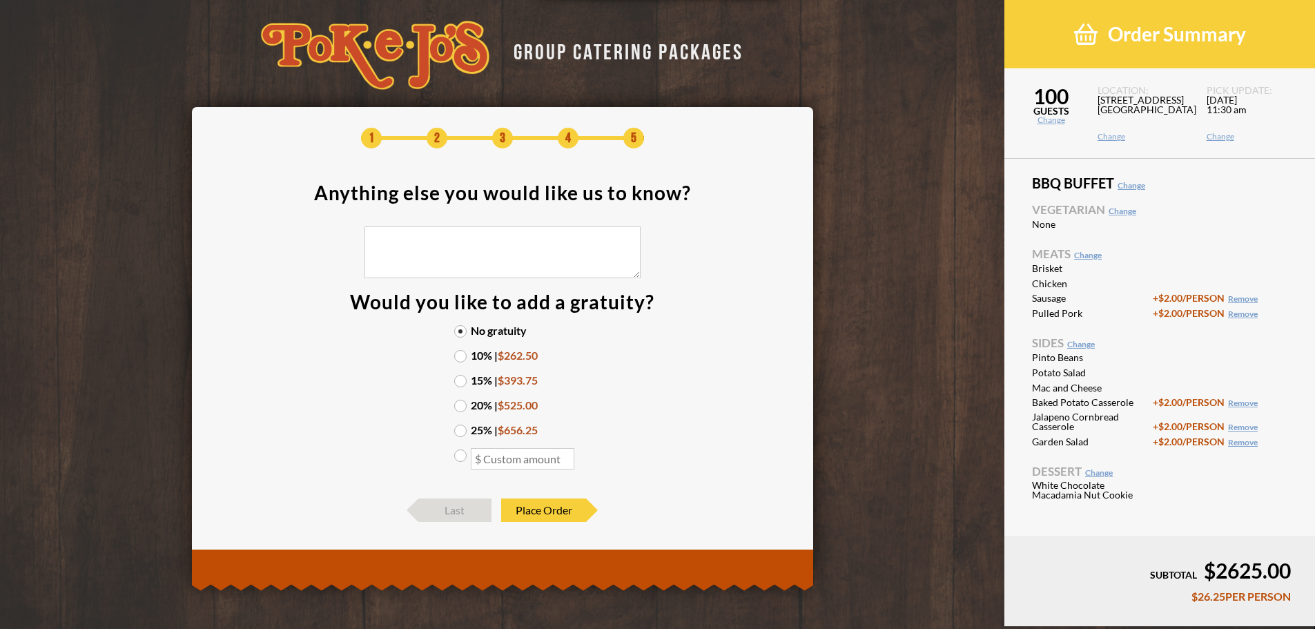
click at [464, 353] on label "10% | $262.50" at bounding box center [502, 355] width 97 height 11
click at [0, 0] on input "10% | $262.50" at bounding box center [0, 0] width 0 height 0
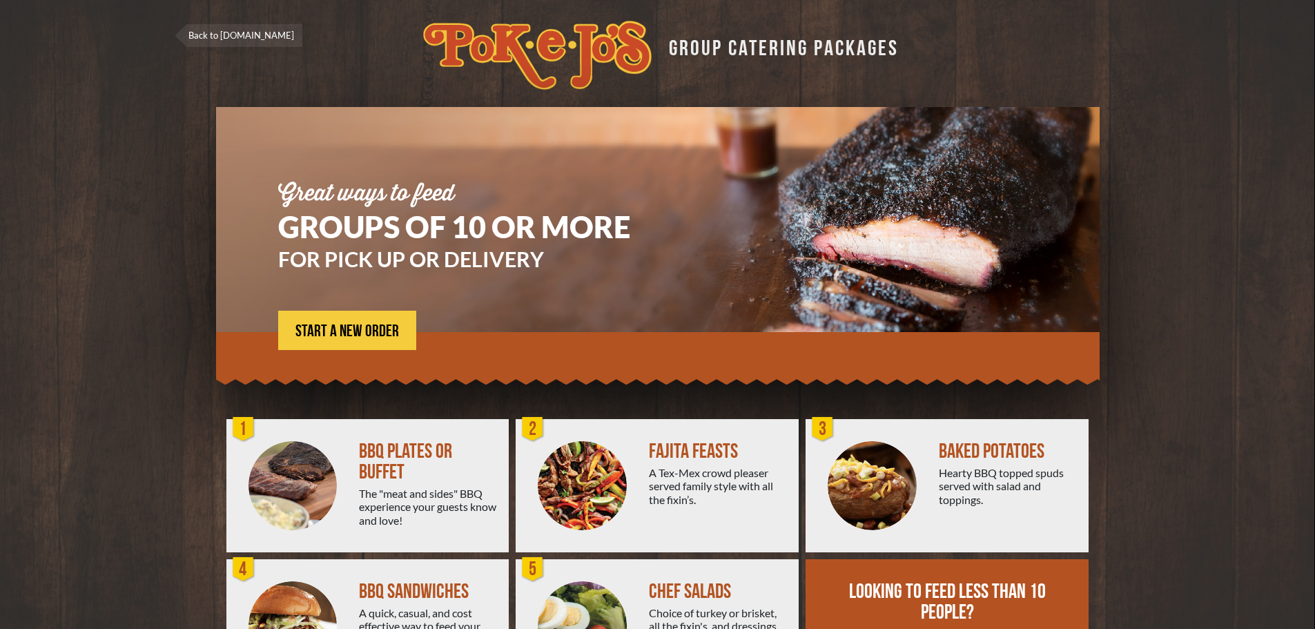
scroll to position [99, 0]
